Goal: Task Accomplishment & Management: Complete application form

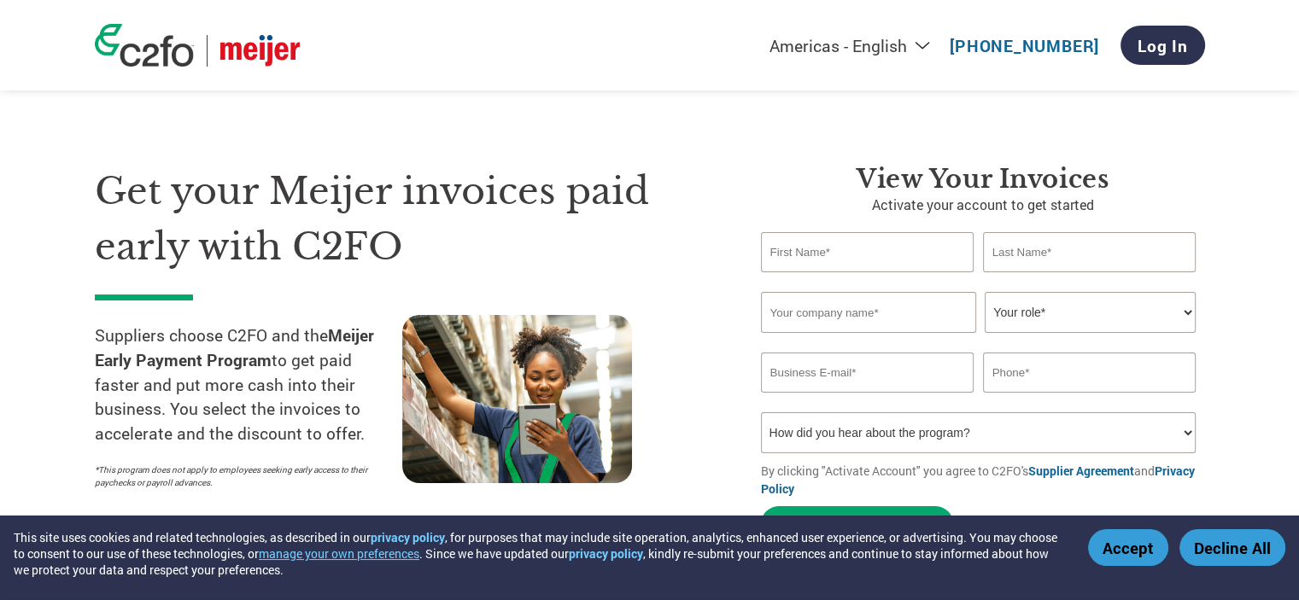
click at [876, 256] on input "text" at bounding box center [867, 252] width 213 height 40
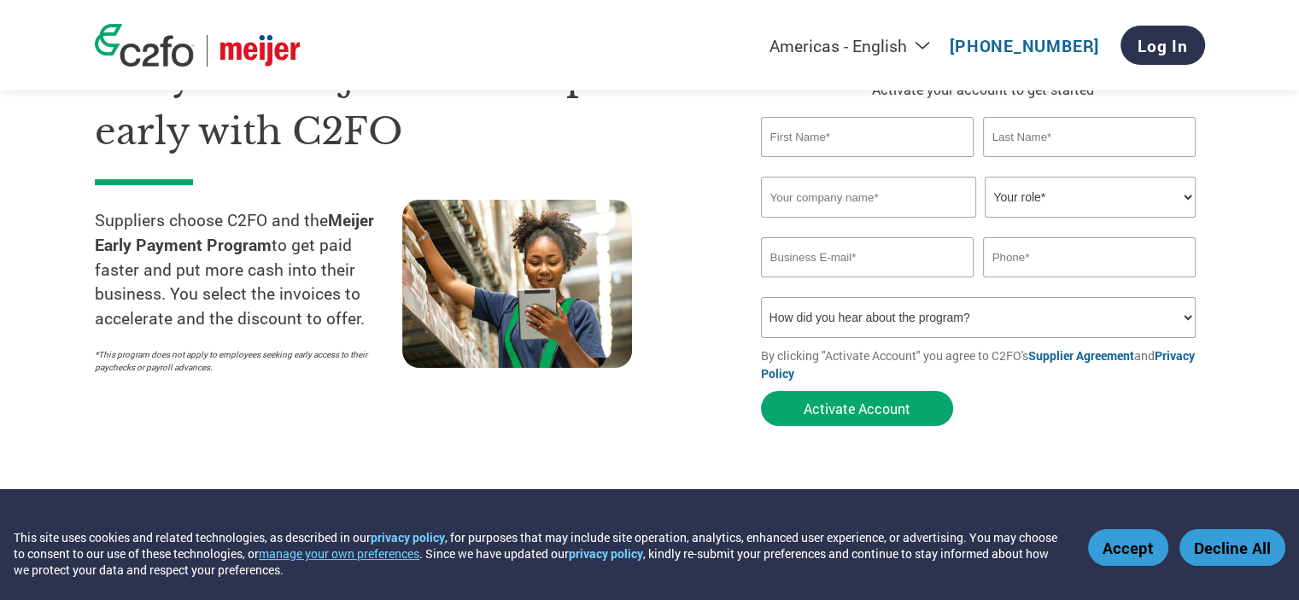
scroll to position [85, 0]
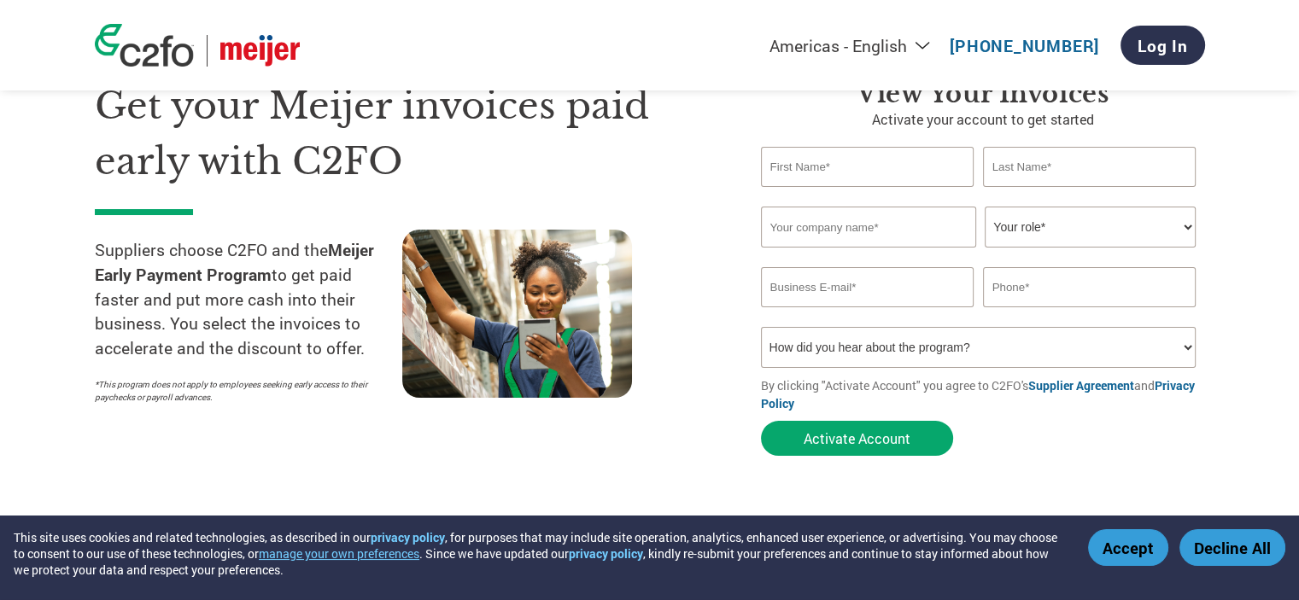
click at [823, 158] on input "text" at bounding box center [867, 167] width 213 height 40
type input "[PERSON_NAME]"
type input "[EMAIL_ADDRESS][DOMAIN_NAME]"
type input "6477712959"
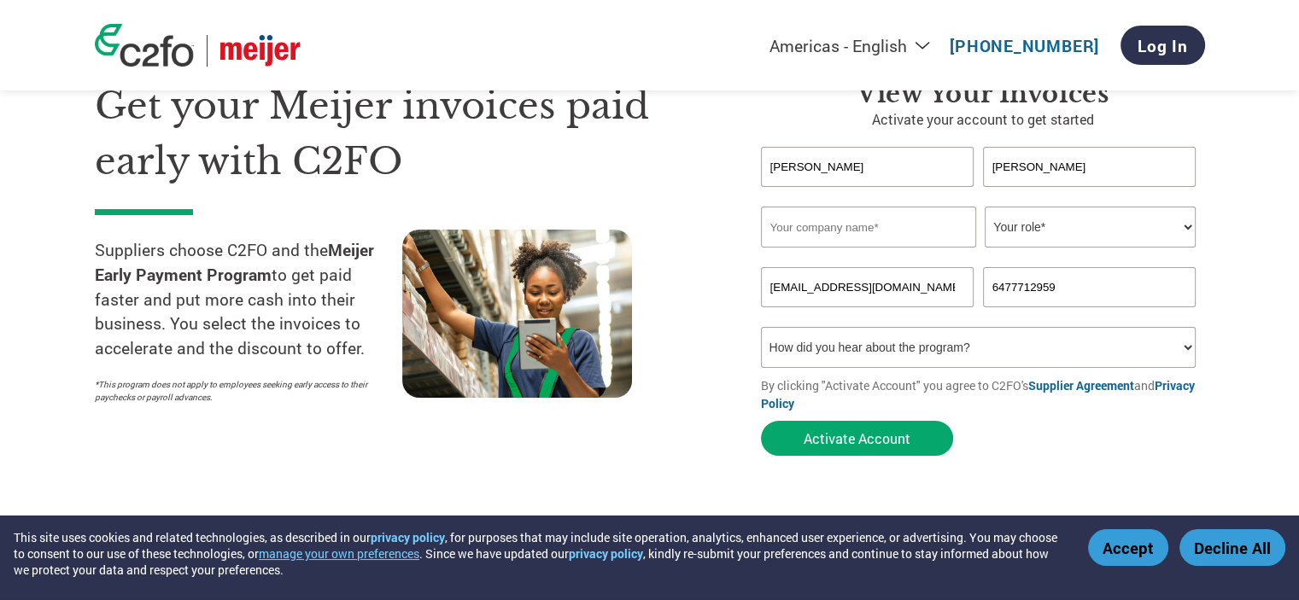
click at [913, 223] on input "text" at bounding box center [868, 227] width 215 height 41
type input "Concord Premium Meats Ltd"
click at [1052, 214] on select "Your role* CFO Controller Credit Manager Finance Director Treasurer CEO Preside…" at bounding box center [1090, 227] width 211 height 41
select select "FINANCE_DIRECTOR"
click at [985, 207] on select "Your role* CFO Controller Credit Manager Finance Director Treasurer CEO Preside…" at bounding box center [1090, 227] width 211 height 41
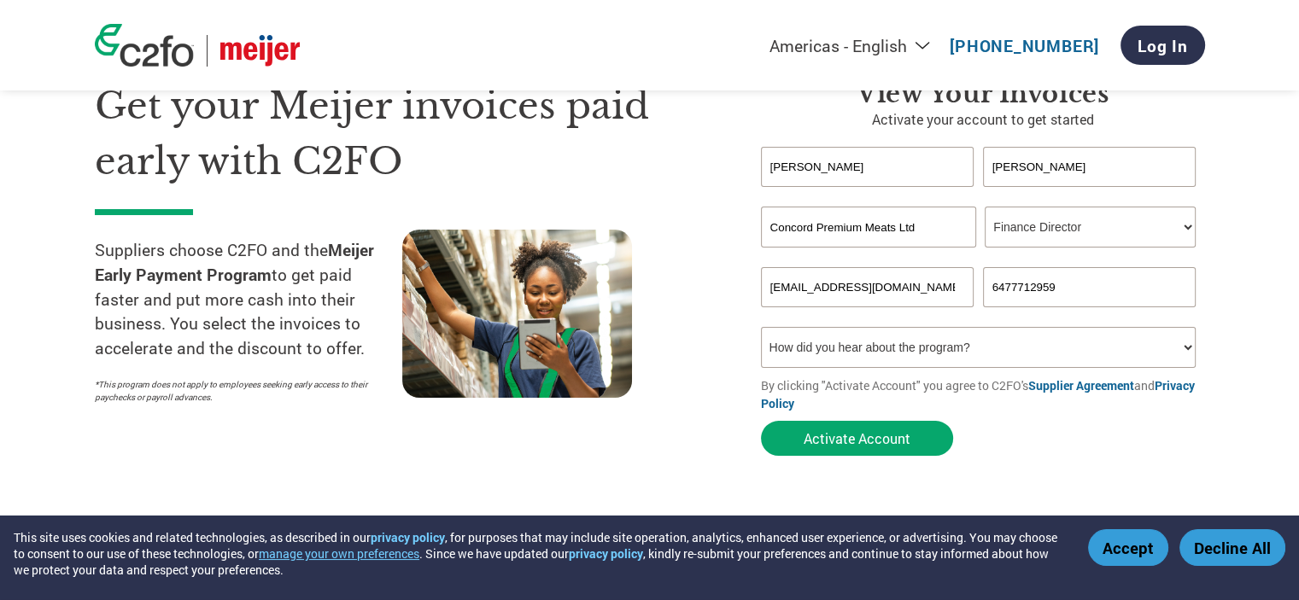
click at [1082, 349] on select "How did you hear about the program? Received a letter Email Social Media Online…" at bounding box center [978, 347] width 435 height 41
select select "Email"
click at [761, 327] on select "How did you hear about the program? Received a letter Email Social Media Online…" at bounding box center [978, 347] width 435 height 41
click at [901, 447] on button "Activate Account" at bounding box center [857, 438] width 192 height 35
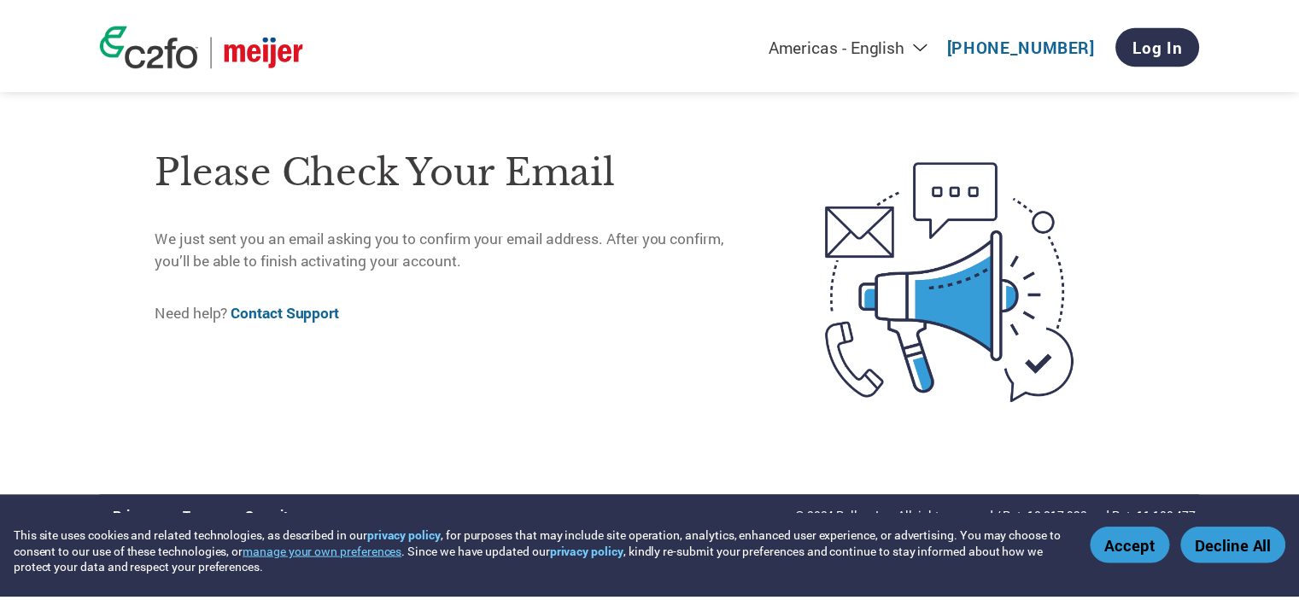
scroll to position [622, 0]
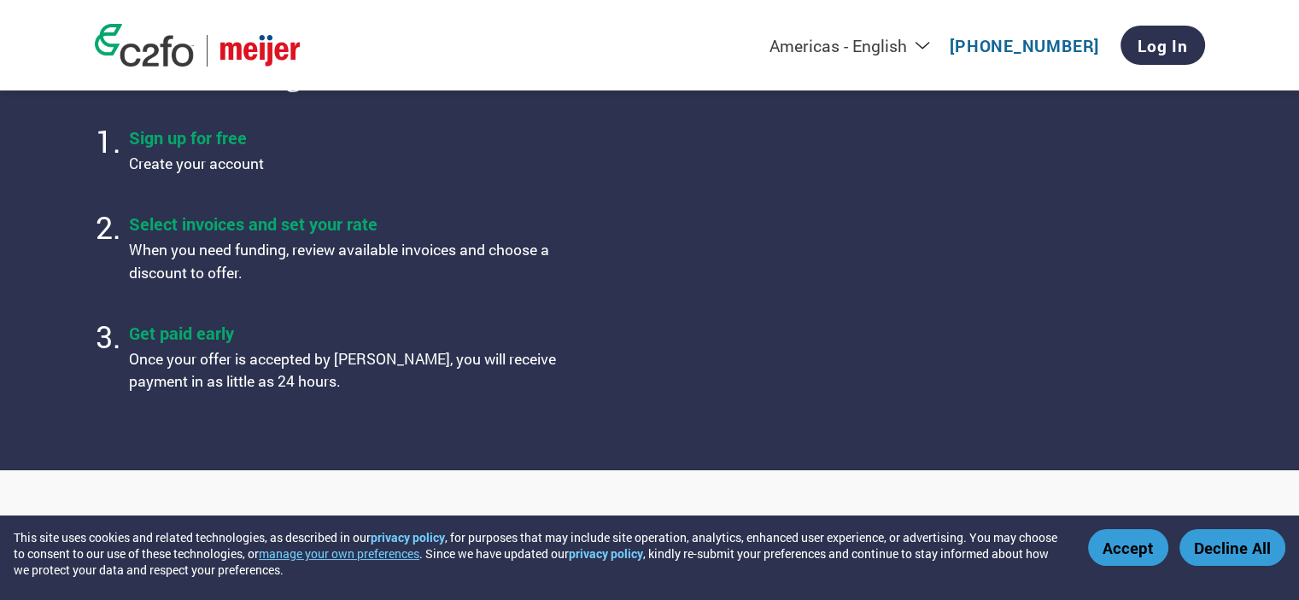
click at [202, 132] on h4 "Sign up for free" at bounding box center [342, 137] width 427 height 22
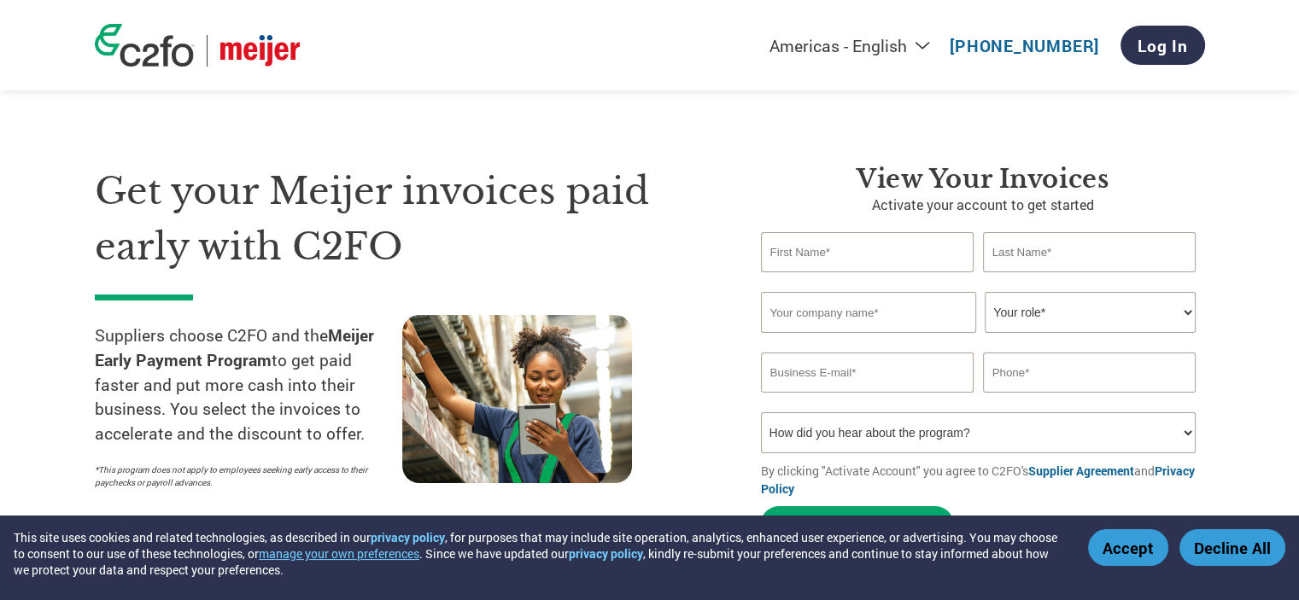
click at [926, 252] on input "text" at bounding box center [867, 252] width 213 height 40
type input "[PERSON_NAME]"
type input "[EMAIL_ADDRESS][DOMAIN_NAME]"
type input "6477712959"
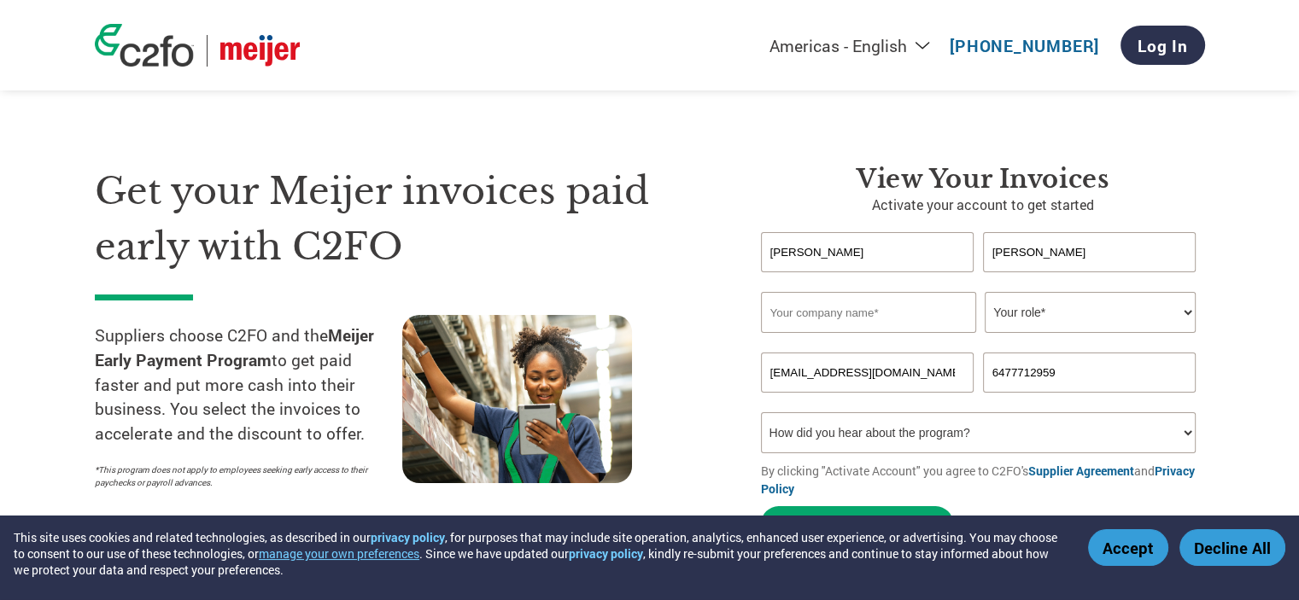
drag, startPoint x: 925, startPoint y: 365, endPoint x: 648, endPoint y: 404, distance: 279.3
click at [648, 404] on div "Get your Meijer invoices paid early with C2FO Suppliers choose C2FO and the Mei…" at bounding box center [650, 323] width 1110 height 454
type input "[PERSON_NAME][EMAIL_ADDRESS][DOMAIN_NAME]"
click at [850, 296] on input "text" at bounding box center [868, 312] width 215 height 41
type input "Concord Premium Meats Ltd"
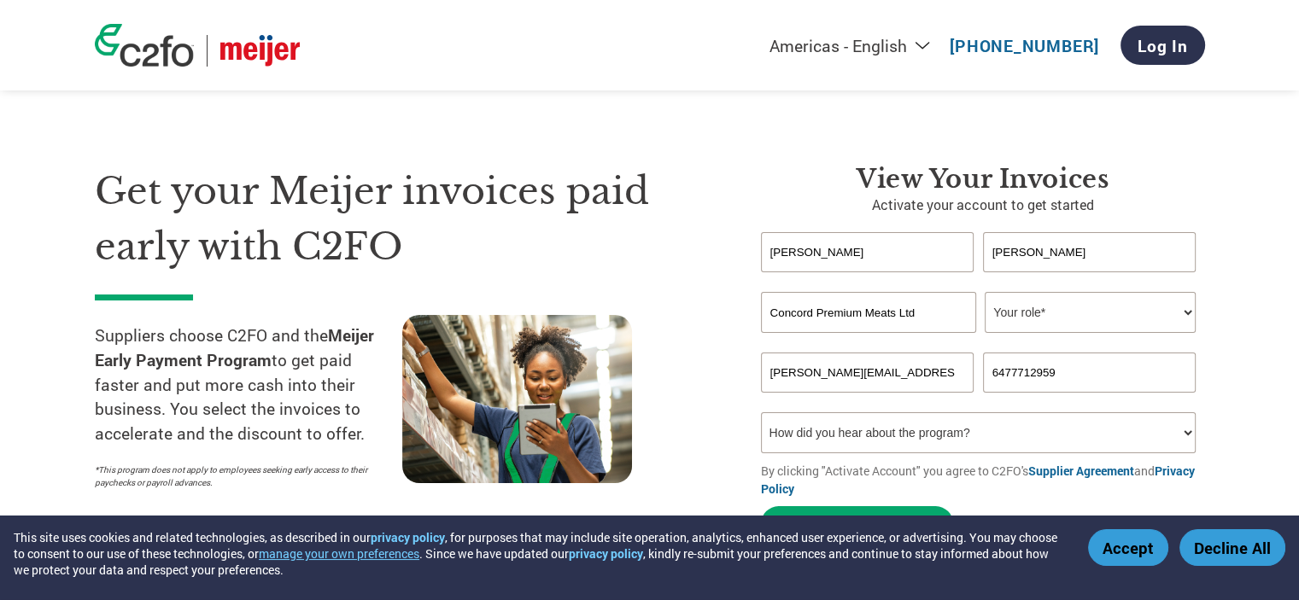
click at [1074, 303] on select "Your role* CFO Controller Credit Manager Finance Director Treasurer CEO Preside…" at bounding box center [1090, 312] width 211 height 41
select select "FINANCE_DIRECTOR"
click at [985, 292] on select "Your role* CFO Controller Credit Manager Finance Director Treasurer CEO Preside…" at bounding box center [1090, 312] width 211 height 41
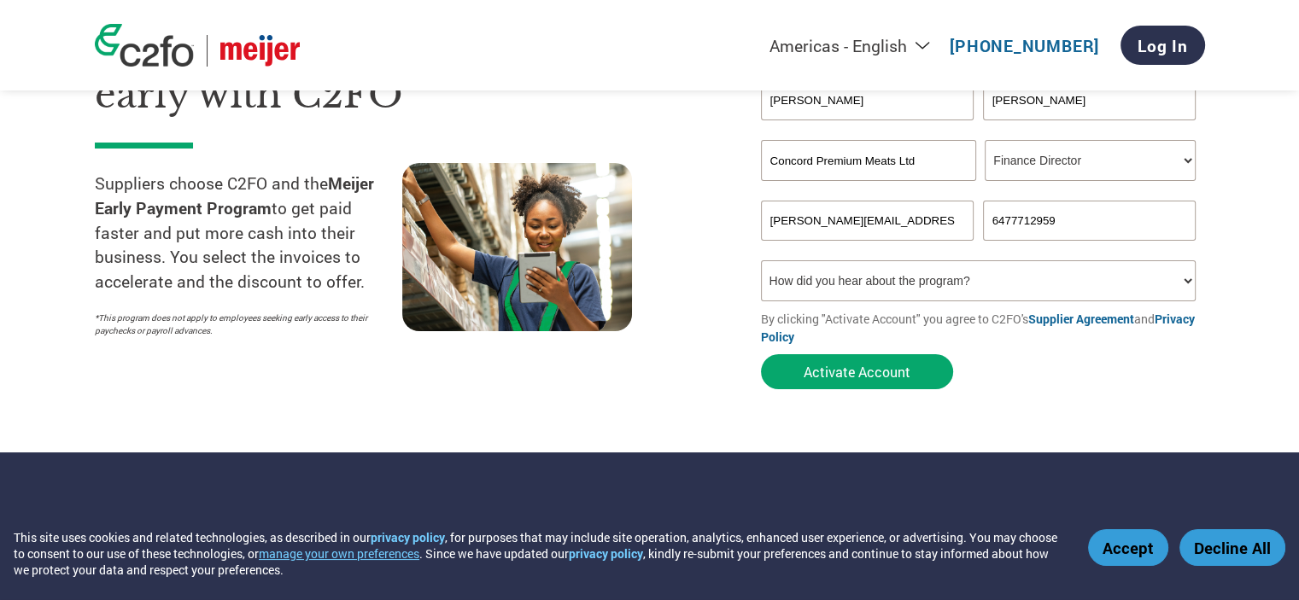
scroll to position [171, 0]
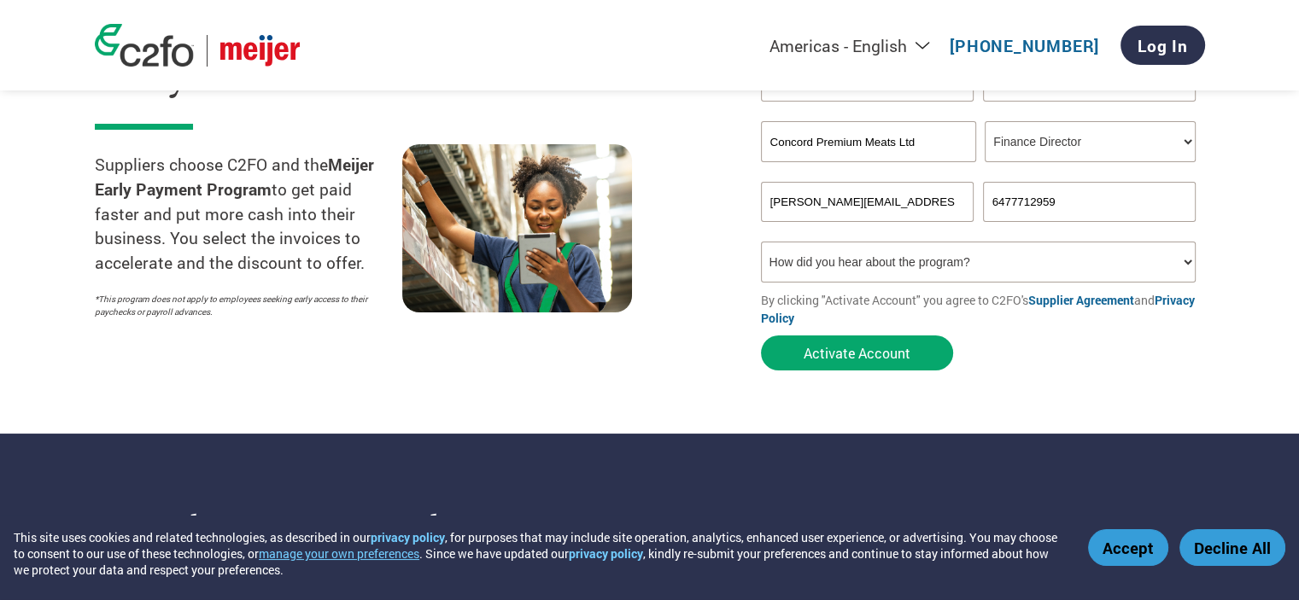
click at [960, 269] on select "How did you hear about the program? Received a letter Email Social Media Online…" at bounding box center [978, 262] width 435 height 41
select select "Email"
click at [761, 242] on select "How did you hear about the program? Received a letter Email Social Media Online…" at bounding box center [978, 262] width 435 height 41
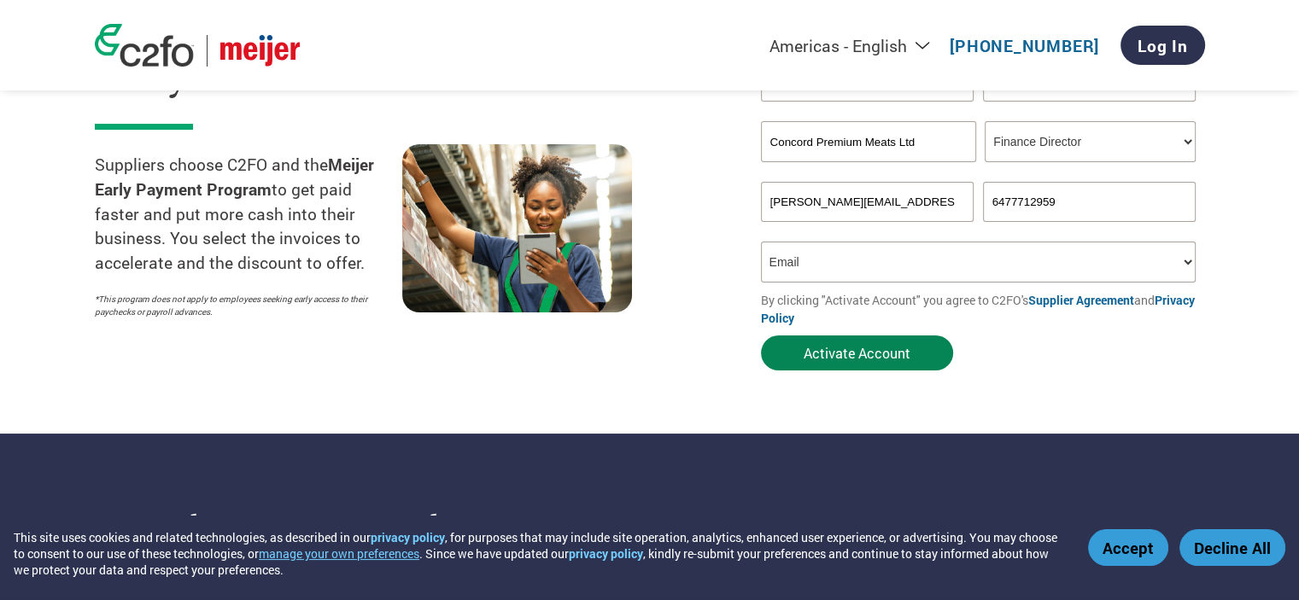
click at [886, 357] on button "Activate Account" at bounding box center [857, 353] width 192 height 35
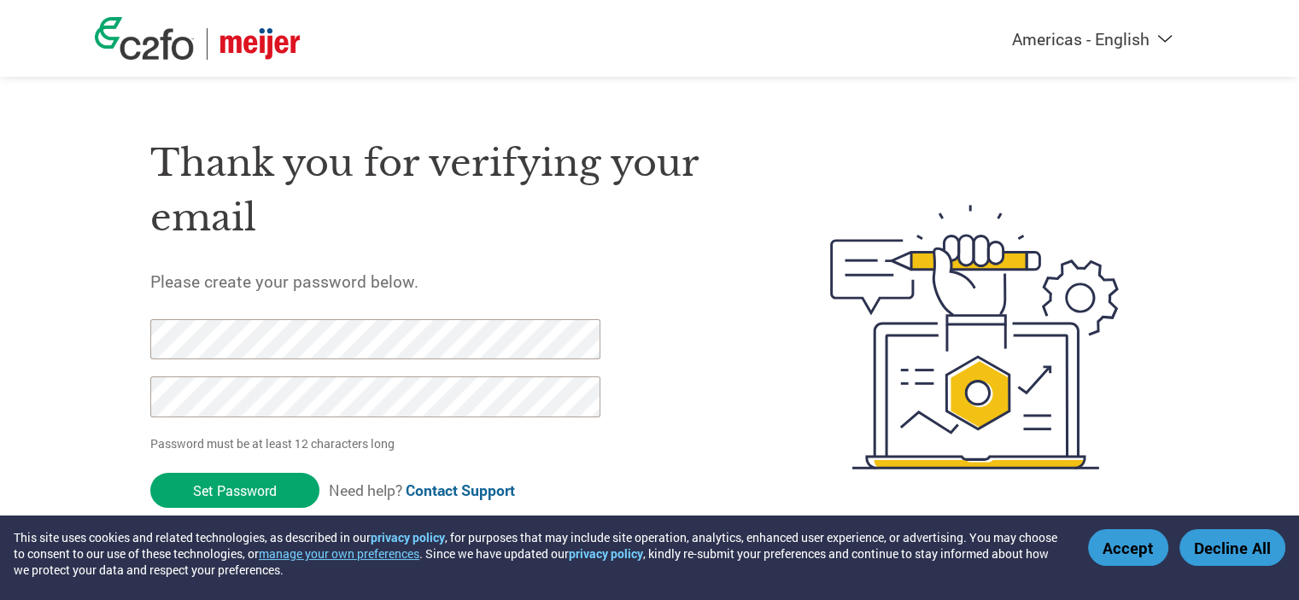
click input "Set Password" at bounding box center [234, 490] width 169 height 35
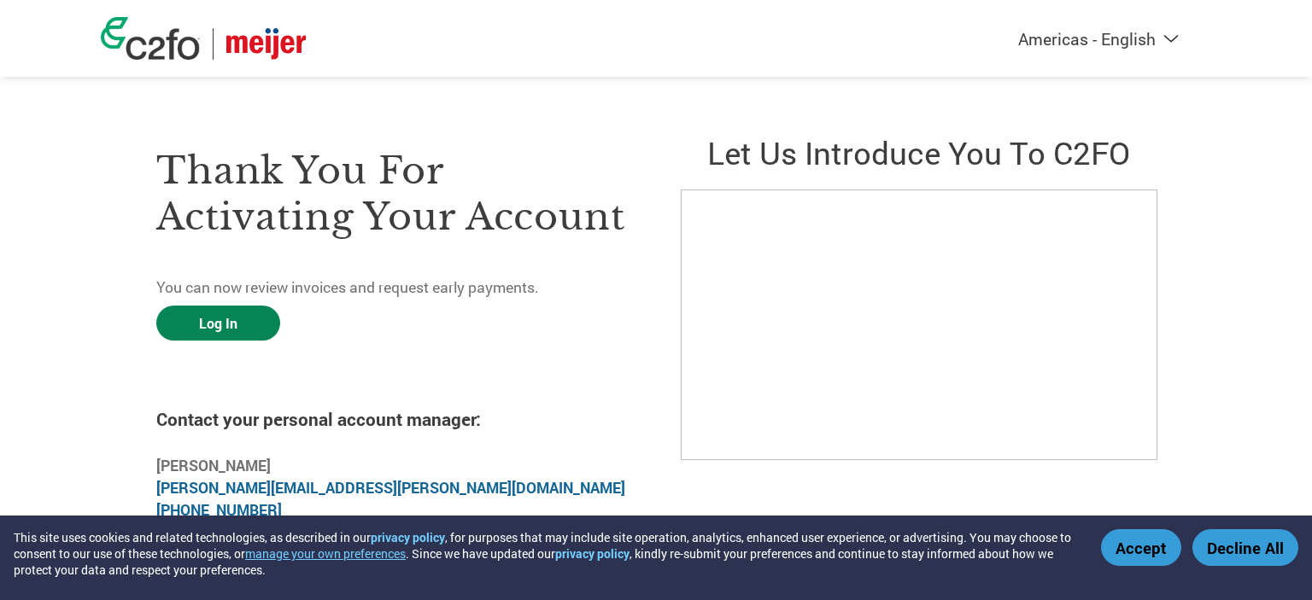
click at [236, 330] on link "Log In" at bounding box center [218, 323] width 124 height 35
